Goal: Task Accomplishment & Management: Manage account settings

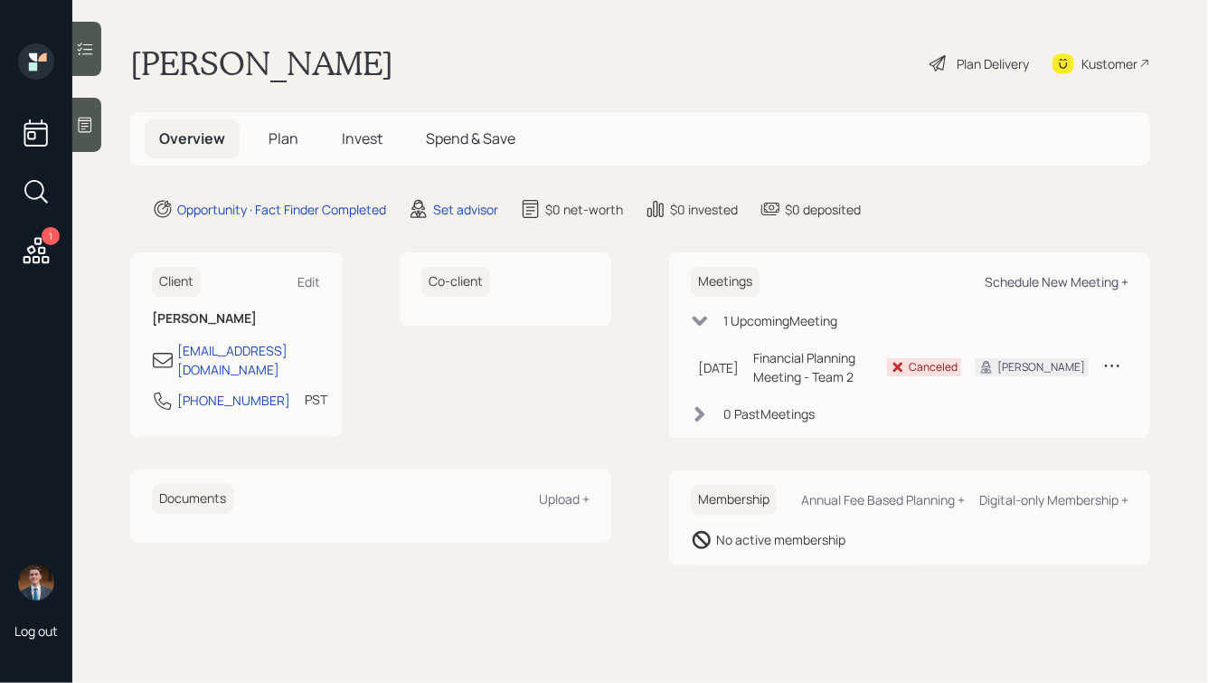
click at [1036, 282] on div "Schedule New Meeting +" at bounding box center [1057, 281] width 144 height 17
select select "round-[PERSON_NAME]"
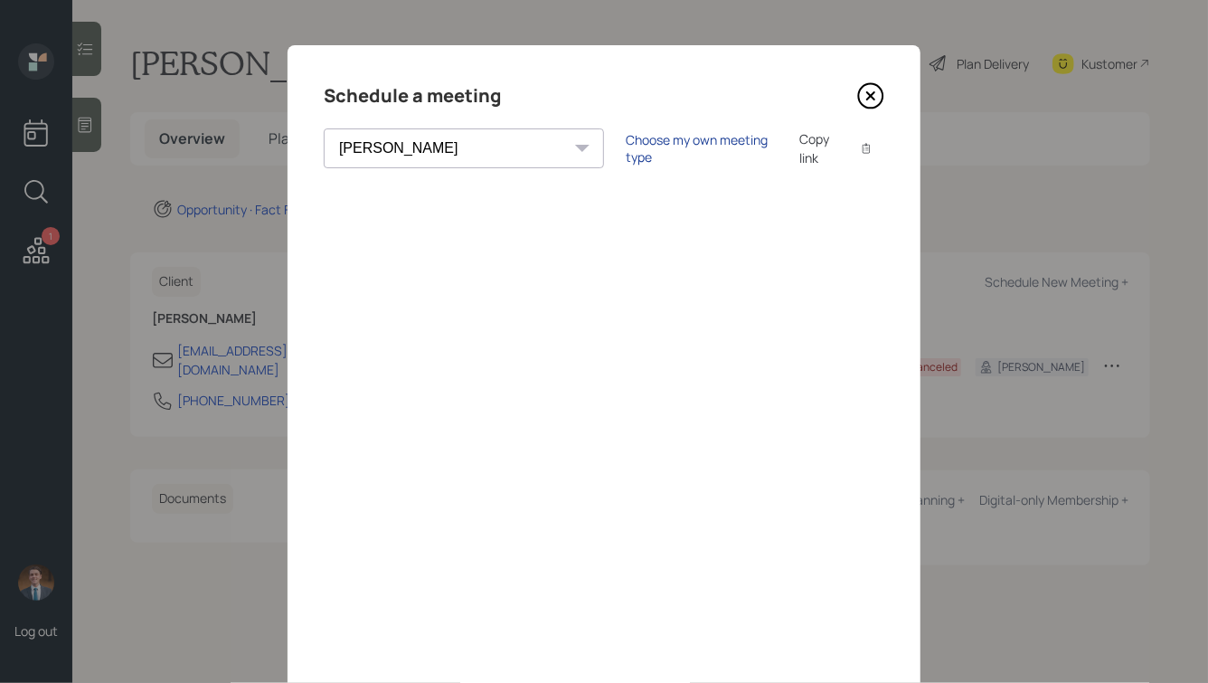
click at [626, 146] on div "Choose my own meeting type" at bounding box center [702, 148] width 152 height 34
click at [871, 103] on icon at bounding box center [870, 95] width 27 height 27
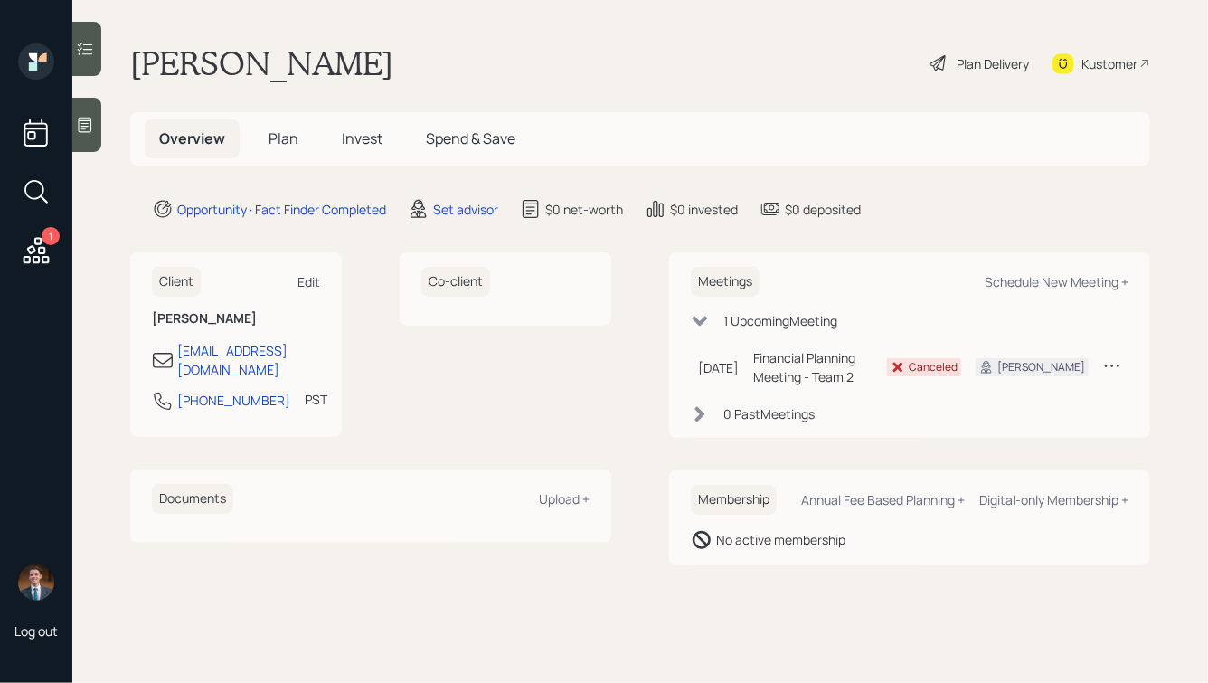
click at [307, 278] on div "Edit" at bounding box center [308, 281] width 23 height 17
select select "America/Los_Angeles"
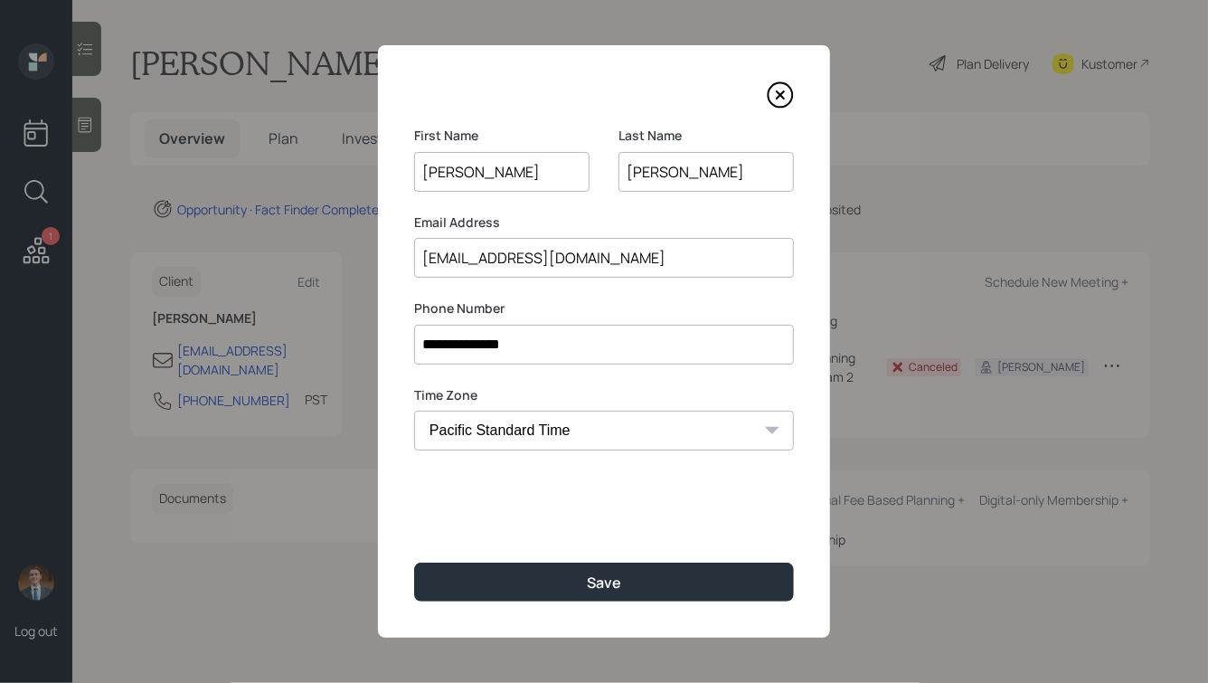
drag, startPoint x: 637, startPoint y: 173, endPoint x: 622, endPoint y: 175, distance: 14.7
click at [622, 175] on input "[PERSON_NAME]" at bounding box center [705, 172] width 175 height 40
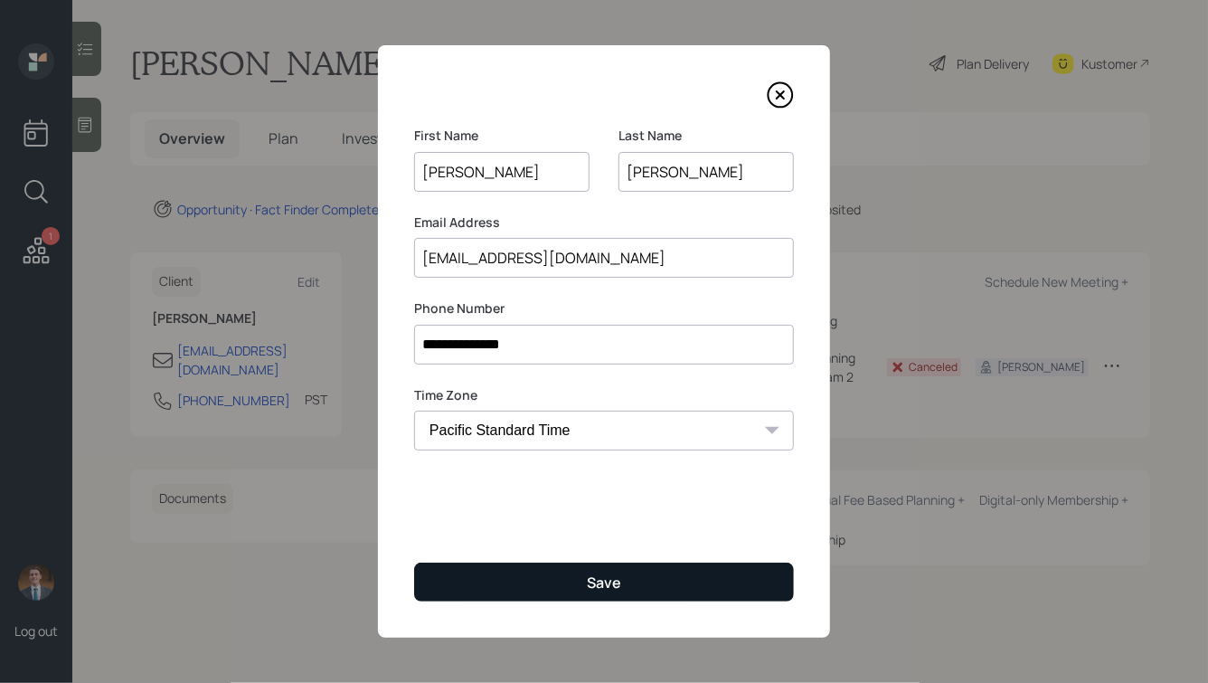
type input "[PERSON_NAME]"
click at [603, 585] on div "Save" at bounding box center [604, 582] width 34 height 20
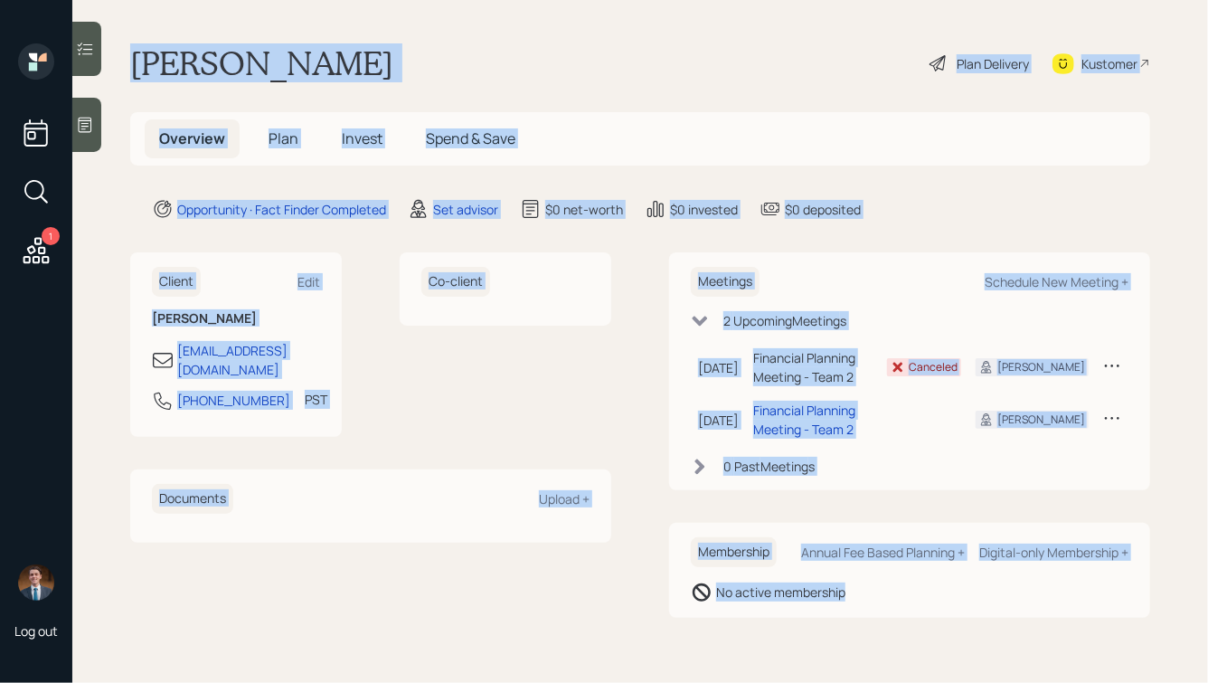
drag, startPoint x: 127, startPoint y: 54, endPoint x: 938, endPoint y: 605, distance: 979.6
click at [938, 605] on main "[PERSON_NAME] Plan Delivery Kustomer Overview Plan Invest Spend & Save Opportun…" at bounding box center [640, 341] width 1136 height 683
click at [938, 605] on div "Membership Annual Fee Based Planning + Digital-only Membership + No active memb…" at bounding box center [909, 570] width 481 height 95
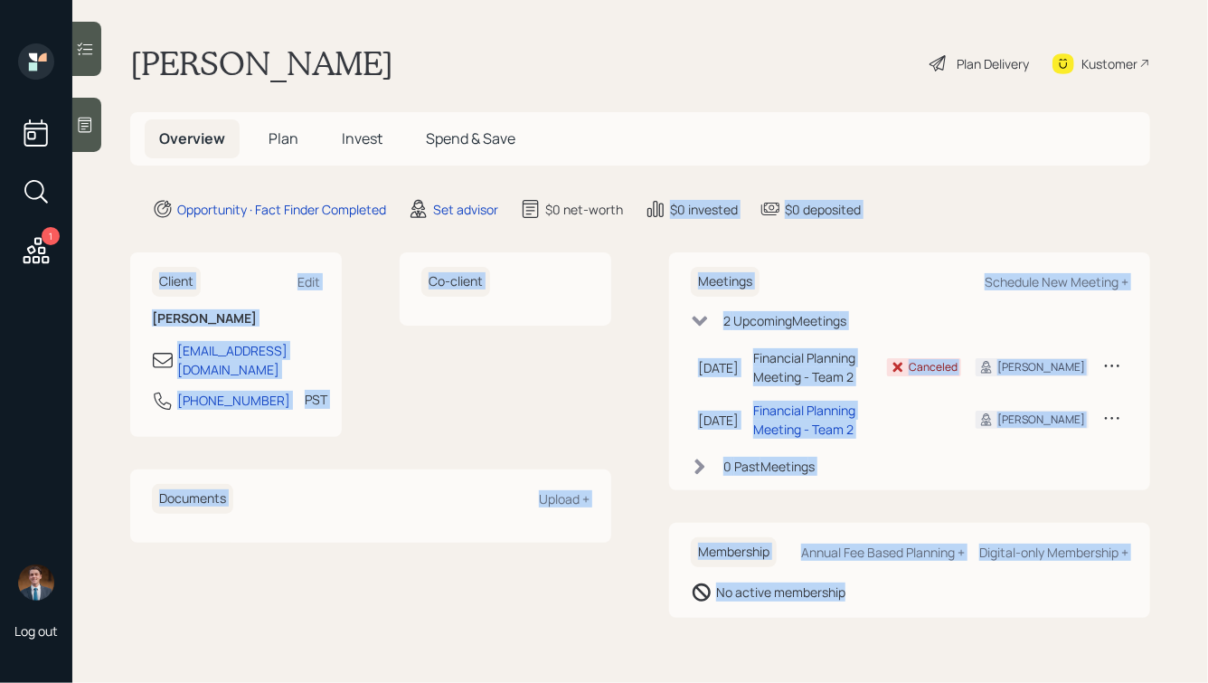
drag, startPoint x: 939, startPoint y: 614, endPoint x: 618, endPoint y: 92, distance: 613.0
click at [618, 92] on main "[PERSON_NAME] Plan Delivery Kustomer Overview Plan Invest Spend & Save Opportun…" at bounding box center [640, 341] width 1136 height 683
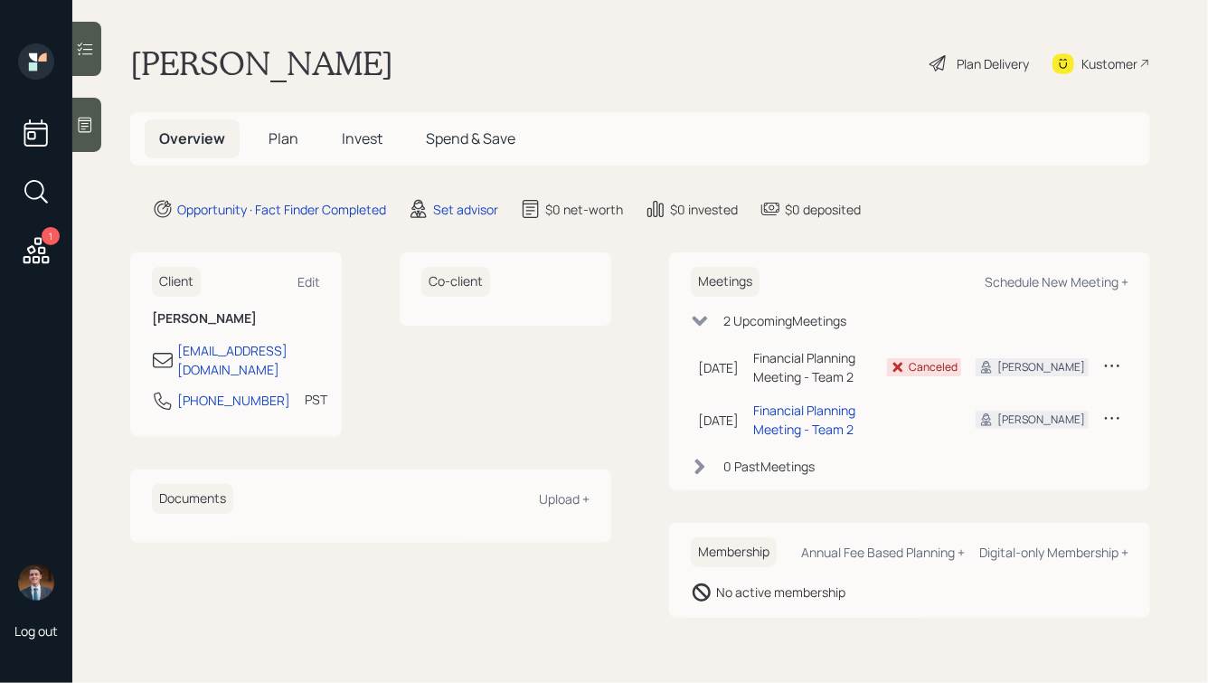
click at [496, 35] on main "[PERSON_NAME] Plan Delivery Kustomer Overview Plan Invest Spend & Save Opportun…" at bounding box center [640, 341] width 1136 height 683
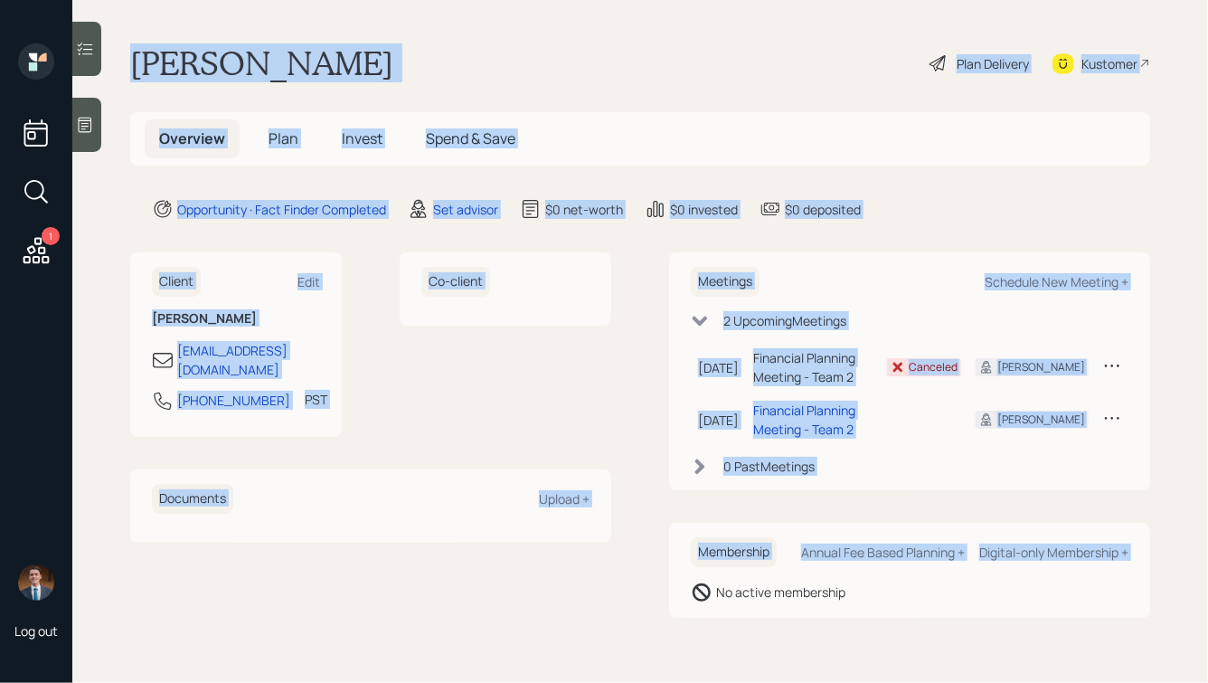
drag, startPoint x: 127, startPoint y: 42, endPoint x: 721, endPoint y: 650, distance: 849.8
click at [721, 651] on main "[PERSON_NAME] Plan Delivery Kustomer Overview Plan Invest Spend & Save Opportun…" at bounding box center [640, 341] width 1136 height 683
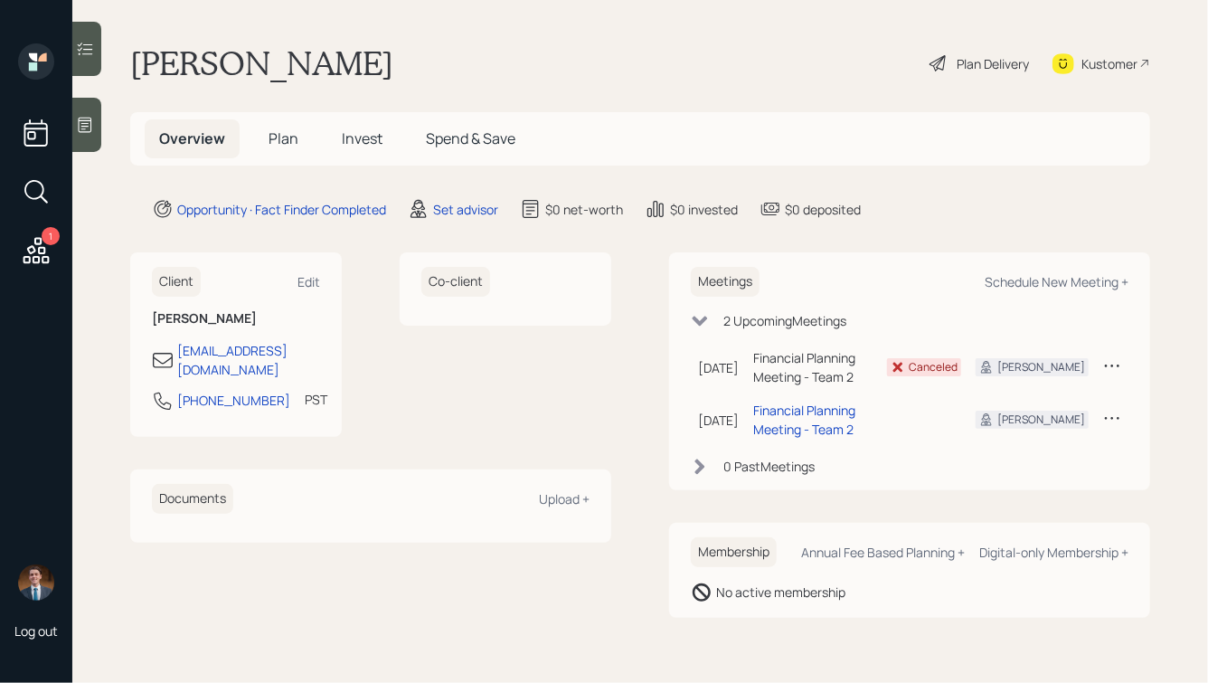
click at [855, 648] on main "[PERSON_NAME] Plan Delivery Kustomer Overview Plan Invest Spend & Save Opportun…" at bounding box center [640, 341] width 1136 height 683
drag, startPoint x: 945, startPoint y: 641, endPoint x: 549, endPoint y: 73, distance: 692.3
click at [549, 73] on main "[PERSON_NAME] Plan Delivery Kustomer Overview Plan Invest Spend & Save Opportun…" at bounding box center [640, 341] width 1136 height 683
click at [448, 49] on div "[PERSON_NAME] Plan Delivery Kustomer" at bounding box center [640, 63] width 1020 height 40
click at [93, 116] on icon at bounding box center [85, 125] width 18 height 18
